Goal: Information Seeking & Learning: Find specific fact

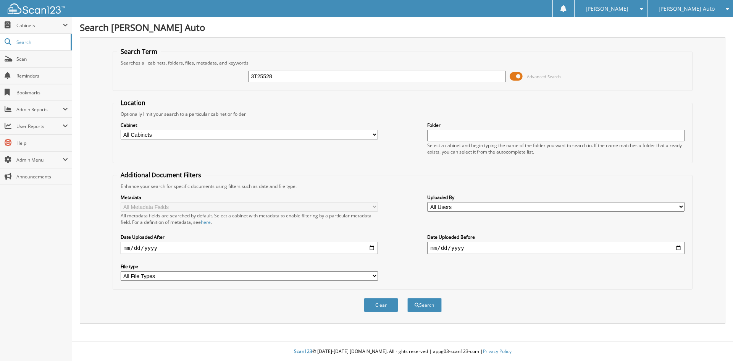
type input "3T25528"
click at [407, 298] on button "Search" at bounding box center [424, 305] width 34 height 14
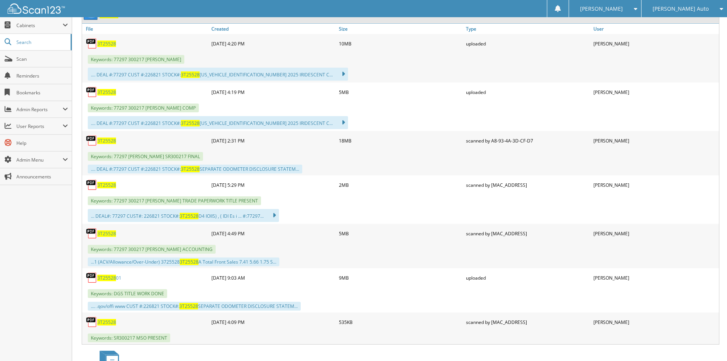
scroll to position [649, 0]
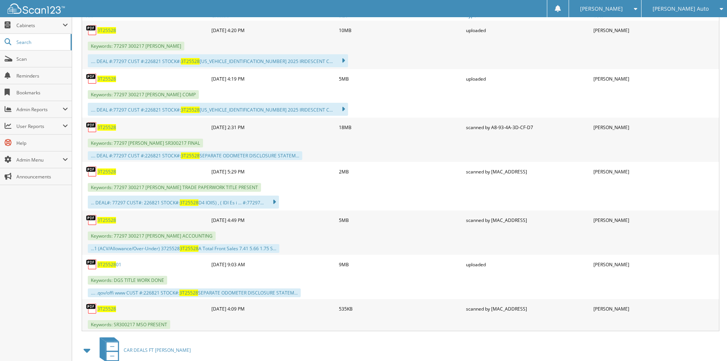
click at [106, 215] on div "3T25528" at bounding box center [145, 219] width 127 height 15
click at [105, 219] on span "3T25528" at bounding box center [106, 220] width 19 height 6
